Goal: Task Accomplishment & Management: Complete application form

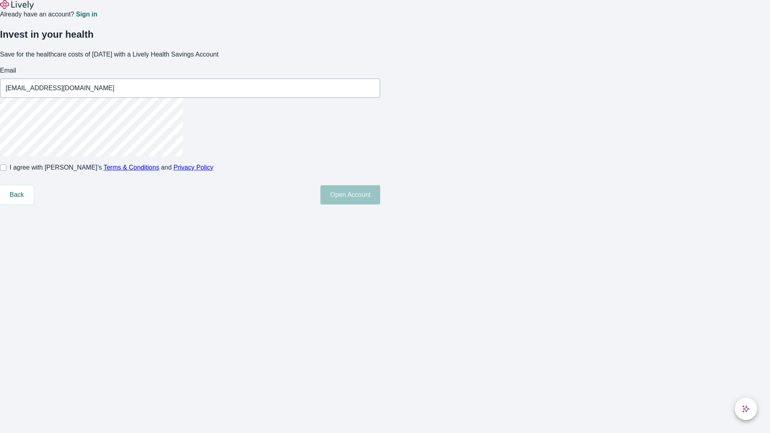
click at [6, 171] on input "I agree with Lively’s Terms & Conditions and Privacy Policy" at bounding box center [3, 167] width 6 height 6
checkbox input "true"
click at [380, 205] on button "Open Account" at bounding box center [351, 194] width 60 height 19
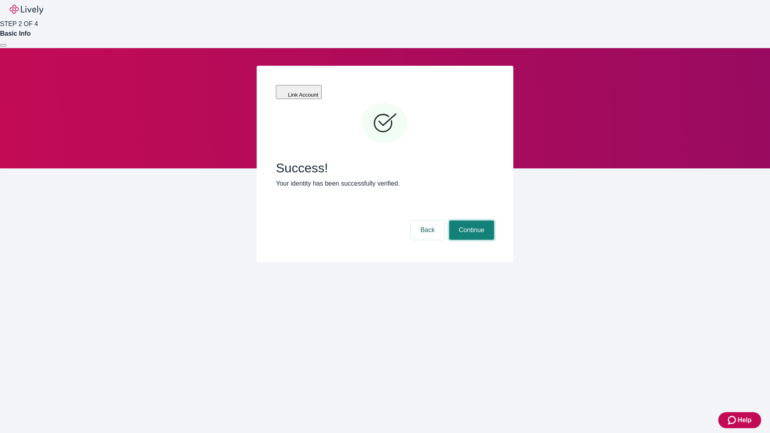
click at [471, 221] on button "Continue" at bounding box center [471, 230] width 45 height 19
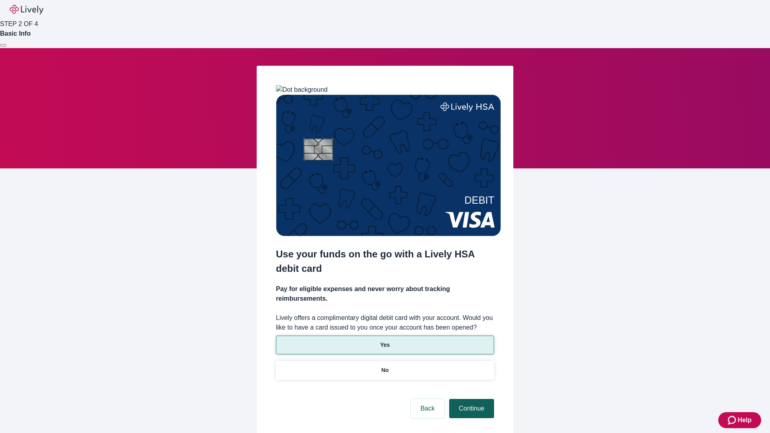
click at [385, 341] on p "Yes" at bounding box center [385, 345] width 10 height 8
click at [471, 399] on button "Continue" at bounding box center [471, 408] width 45 height 19
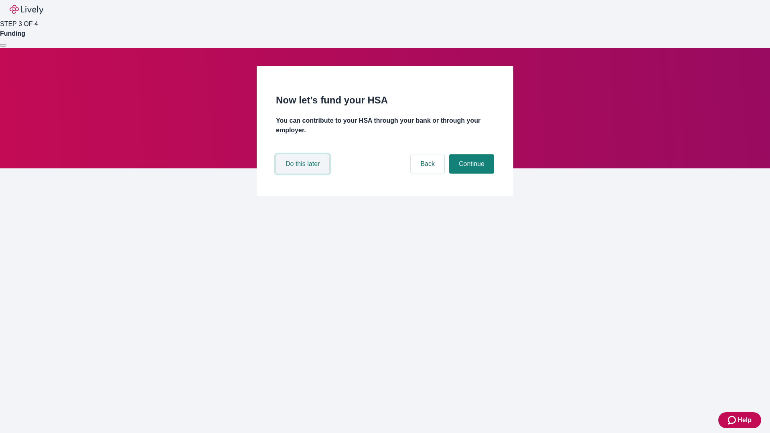
click at [304, 174] on button "Do this later" at bounding box center [302, 163] width 53 height 19
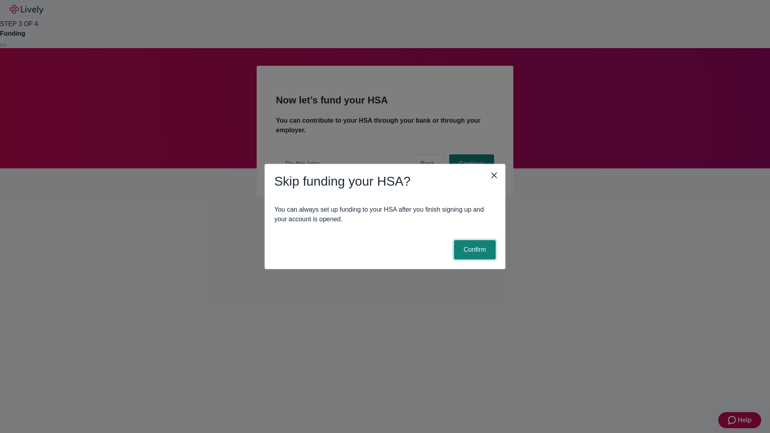
click at [474, 250] on button "Confirm" at bounding box center [475, 249] width 42 height 19
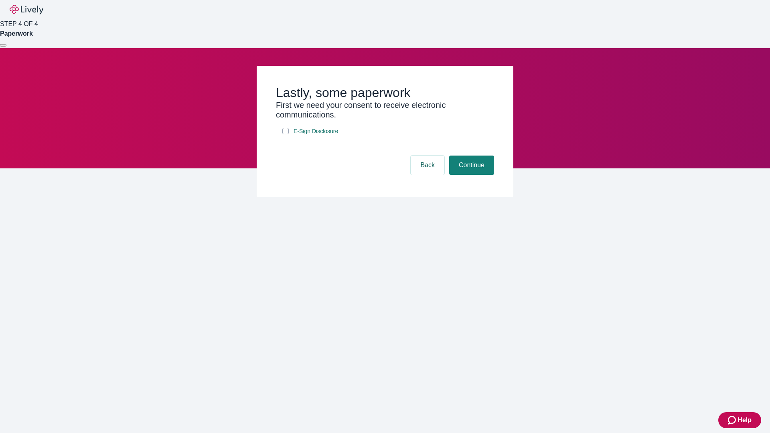
click at [286, 134] on input "E-Sign Disclosure" at bounding box center [285, 131] width 6 height 6
checkbox input "true"
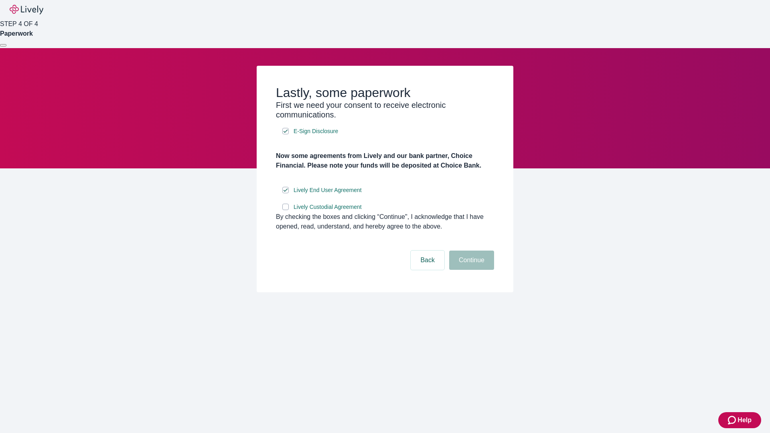
click at [286, 210] on input "Lively Custodial Agreement" at bounding box center [285, 207] width 6 height 6
checkbox input "true"
click at [471, 270] on button "Continue" at bounding box center [471, 260] width 45 height 19
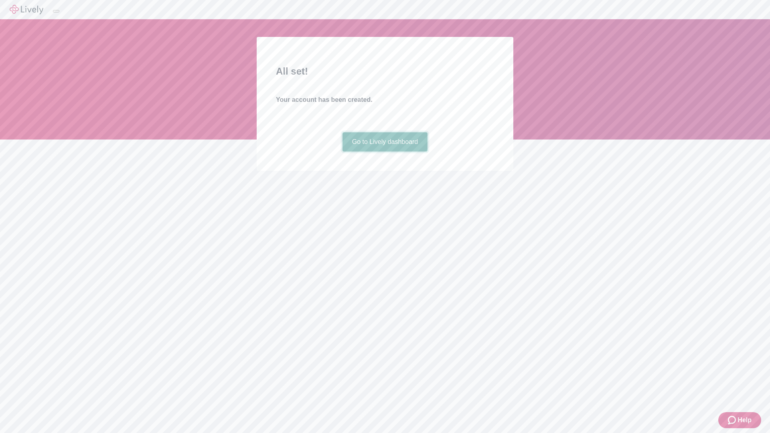
click at [385, 152] on link "Go to Lively dashboard" at bounding box center [385, 141] width 85 height 19
